Goal: Task Accomplishment & Management: Manage account settings

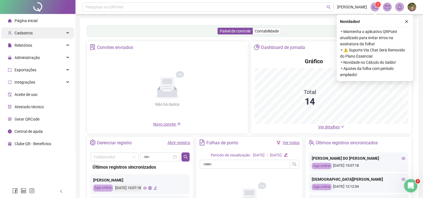
click at [69, 33] on icon at bounding box center [68, 33] width 3 height 0
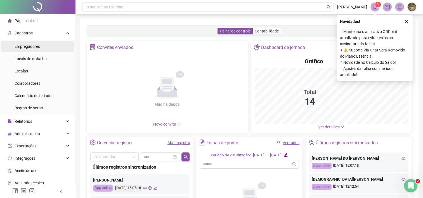
click at [35, 47] on span "Empregadores" at bounding box center [27, 46] width 25 height 4
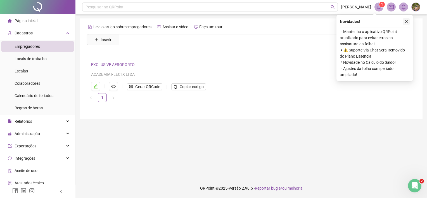
click at [408, 22] on icon "close" at bounding box center [407, 22] width 4 height 4
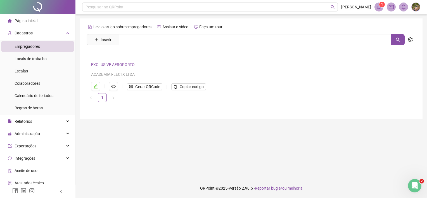
click at [118, 63] on link "EXCLUSIVE AEROPORTO" at bounding box center [113, 64] width 44 height 4
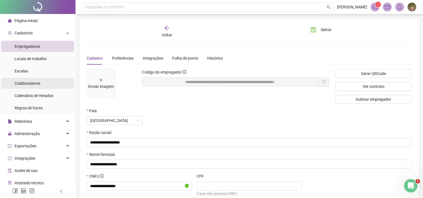
click at [36, 84] on span "Colaboradores" at bounding box center [28, 83] width 26 height 4
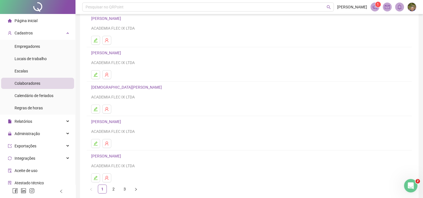
scroll to position [56, 0]
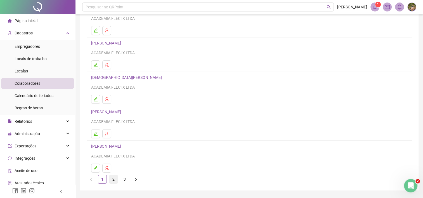
click at [115, 177] on link "2" at bounding box center [113, 179] width 8 height 8
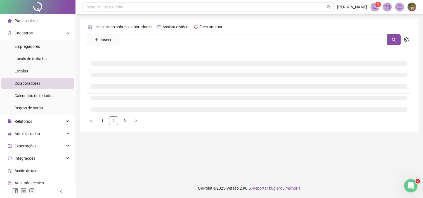
scroll to position [0, 0]
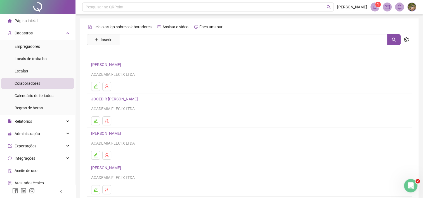
click at [112, 99] on link "JOCEDIR [PERSON_NAME]" at bounding box center [115, 99] width 48 height 4
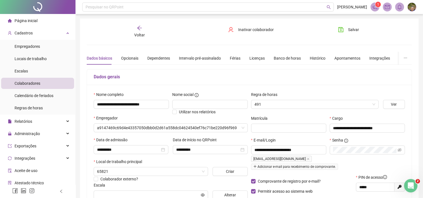
type input "**********"
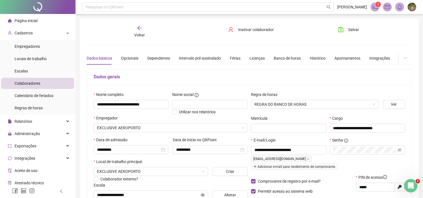
click at [143, 35] on span "Voltar" at bounding box center [139, 35] width 11 height 4
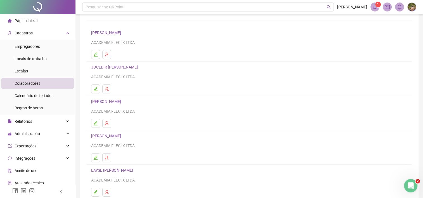
scroll to position [56, 0]
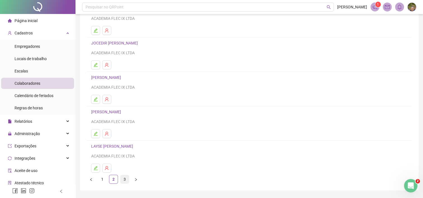
click at [124, 179] on link "3" at bounding box center [125, 179] width 8 height 8
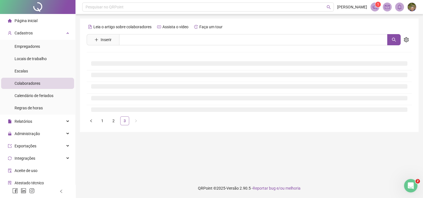
scroll to position [0, 0]
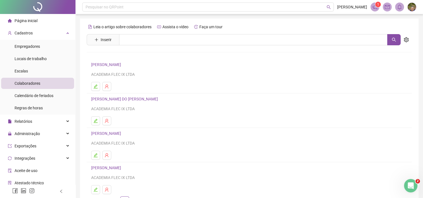
click at [133, 99] on link "[PERSON_NAME] DO [PERSON_NAME]" at bounding box center [125, 99] width 69 height 4
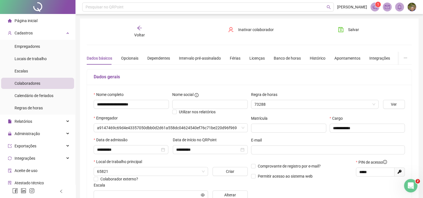
type input "**********"
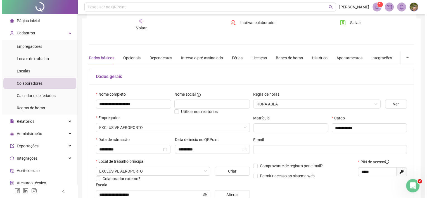
scroll to position [28, 0]
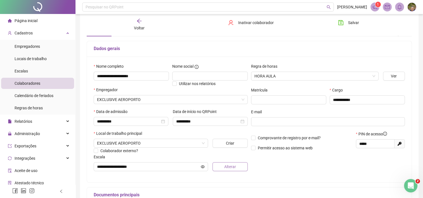
click at [224, 169] on button "Alterar" at bounding box center [230, 166] width 35 height 9
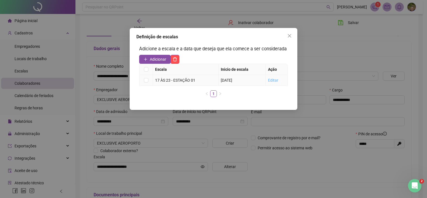
click at [274, 79] on link "Editar" at bounding box center [273, 80] width 10 height 4
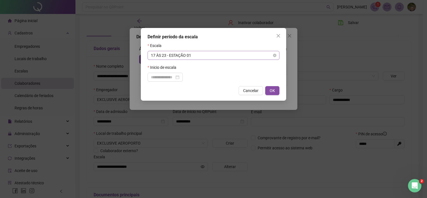
click at [246, 55] on span "17 ÀS 23 - ESTAÇÃO 01" at bounding box center [213, 55] width 125 height 8
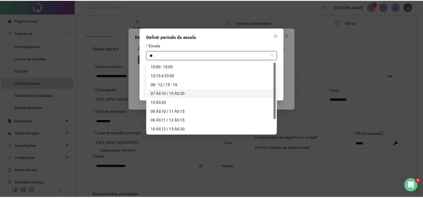
scroll to position [0, 0]
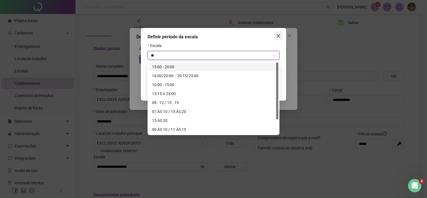
type input "**"
click at [280, 38] on button "Close" at bounding box center [278, 35] width 9 height 9
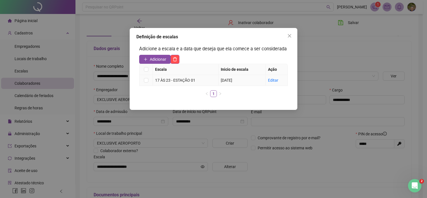
click at [205, 81] on div "17 ÀS 23 - ESTAÇÃO 01" at bounding box center [185, 80] width 61 height 6
click at [292, 36] on icon "close" at bounding box center [290, 36] width 4 height 4
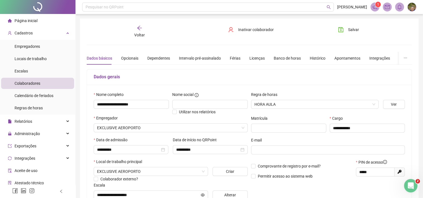
click at [141, 35] on span "Voltar" at bounding box center [139, 35] width 11 height 4
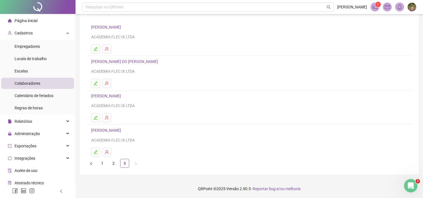
scroll to position [38, 0]
click at [100, 164] on link "1" at bounding box center [102, 163] width 8 height 8
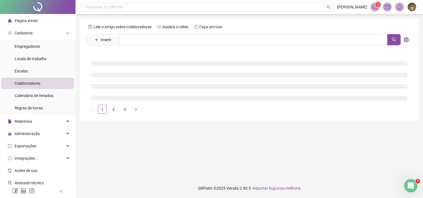
scroll to position [0, 0]
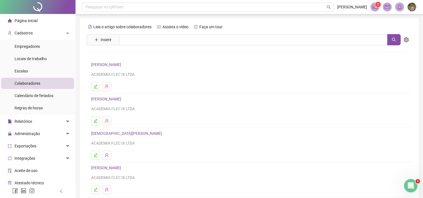
click at [123, 64] on link "[PERSON_NAME]" at bounding box center [107, 64] width 32 height 4
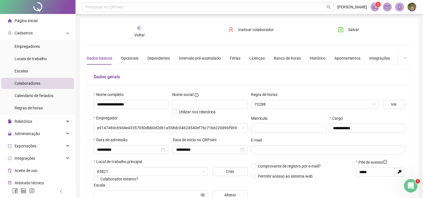
type input "**********"
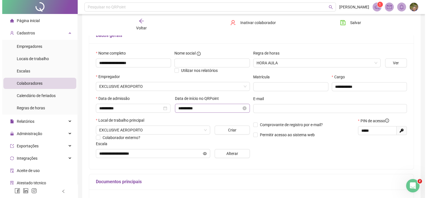
scroll to position [56, 0]
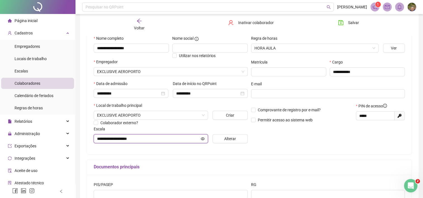
click at [160, 141] on input "**********" at bounding box center [148, 139] width 103 height 6
click at [222, 138] on button "Alterar" at bounding box center [230, 138] width 35 height 9
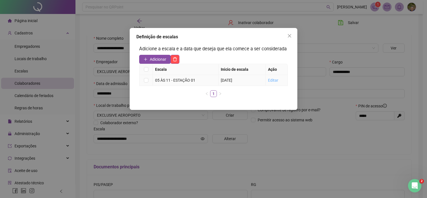
click at [270, 78] on link "Editar" at bounding box center [273, 80] width 10 height 4
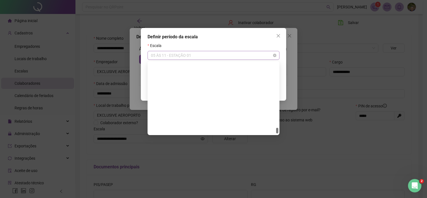
click at [265, 57] on span "05 ÀS 11 - ESTAÇÃO 01" at bounding box center [213, 55] width 125 height 8
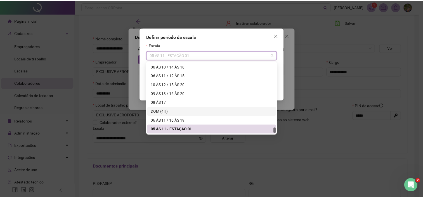
scroll to position [3026, 0]
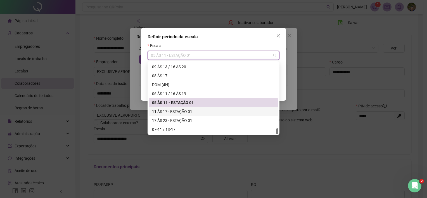
click at [180, 113] on div "11 ÀS 17 - ESTAÇÃO 01" at bounding box center [213, 112] width 123 height 6
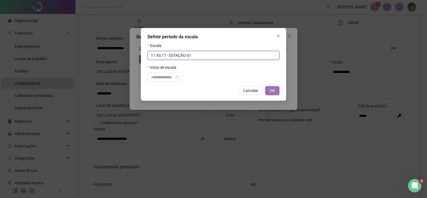
click at [269, 91] on button "OK" at bounding box center [272, 90] width 14 height 9
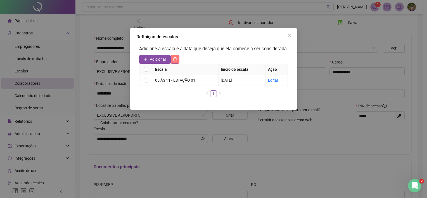
click at [175, 60] on icon "delete" at bounding box center [175, 59] width 4 height 4
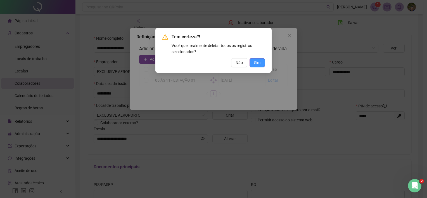
click at [261, 64] on span "Sim" at bounding box center [257, 63] width 6 height 6
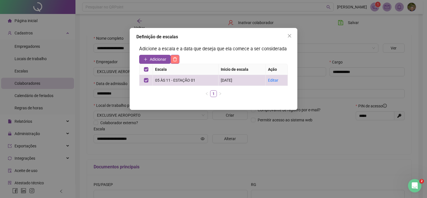
click at [177, 60] on icon "delete" at bounding box center [175, 59] width 4 height 4
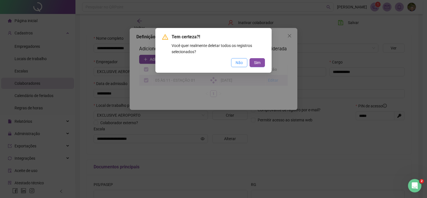
click at [240, 63] on span "Não" at bounding box center [239, 63] width 7 height 6
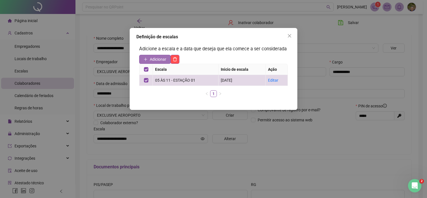
click at [158, 58] on span "Adicionar" at bounding box center [158, 59] width 17 height 6
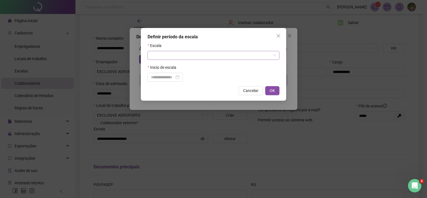
click at [173, 57] on input "search" at bounding box center [211, 55] width 120 height 8
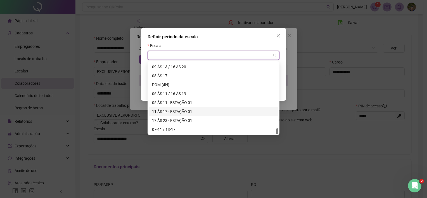
click at [166, 112] on div "11 ÀS 17 - ESTAÇÃO 01" at bounding box center [213, 112] width 123 height 6
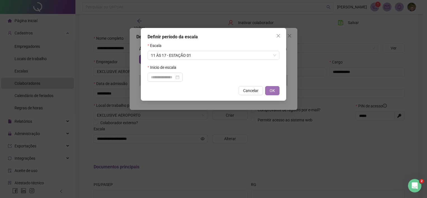
click at [275, 90] on button "OK" at bounding box center [272, 90] width 14 height 9
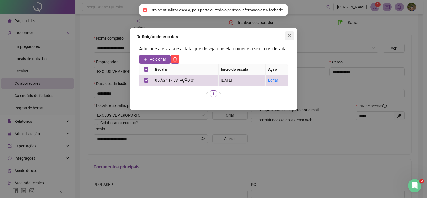
click at [291, 36] on icon "close" at bounding box center [290, 36] width 4 height 4
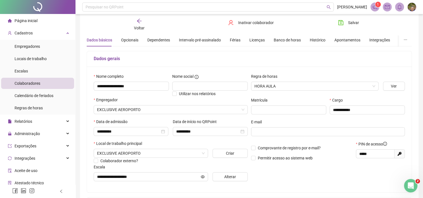
scroll to position [0, 0]
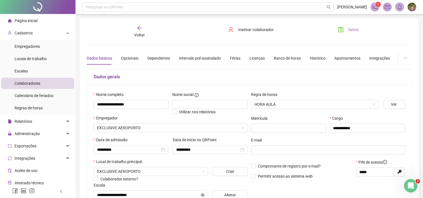
click at [350, 30] on span "Salvar" at bounding box center [353, 30] width 11 height 6
click at [135, 33] on span "Voltar" at bounding box center [139, 35] width 11 height 4
